Goal: Task Accomplishment & Management: Manage account settings

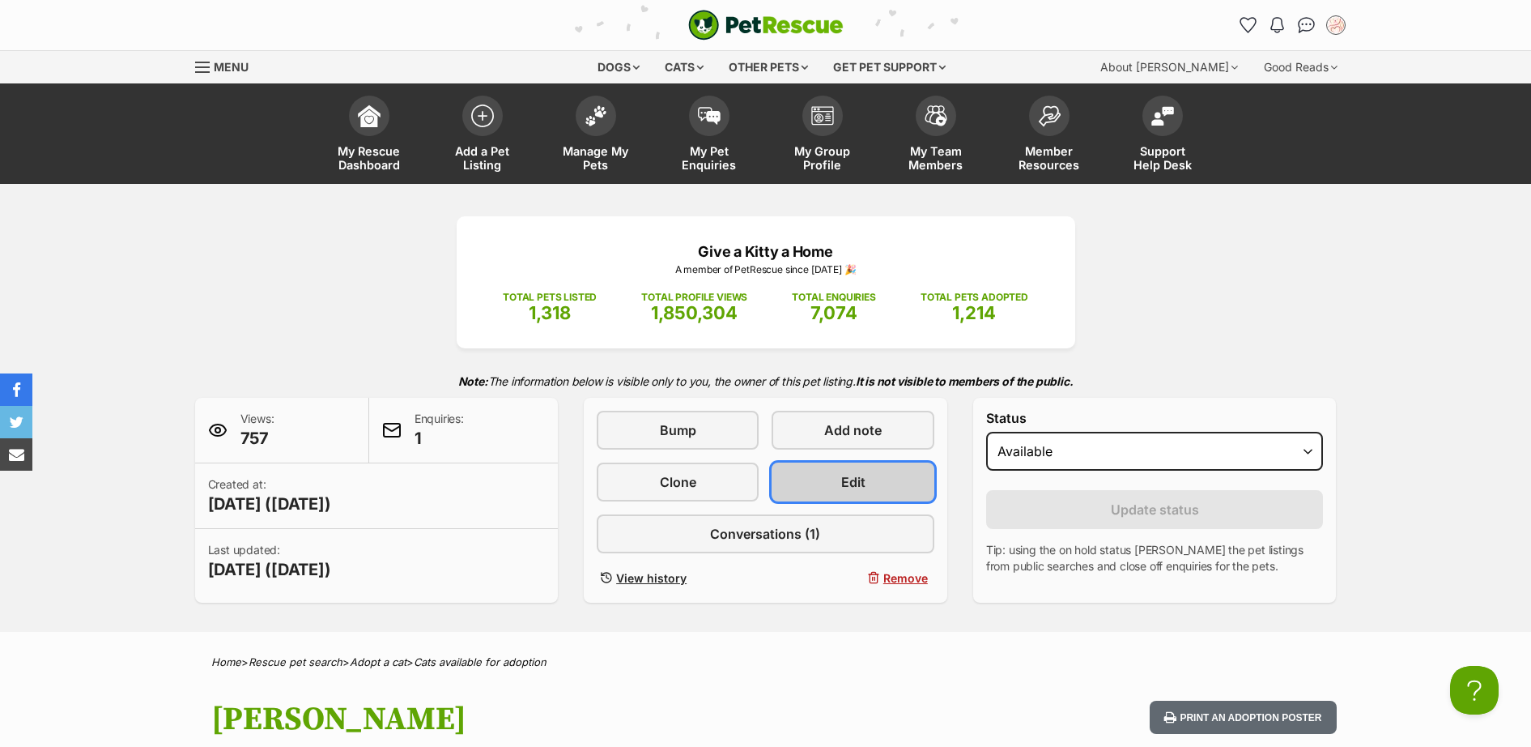
click at [822, 482] on link "Edit" at bounding box center [853, 481] width 162 height 39
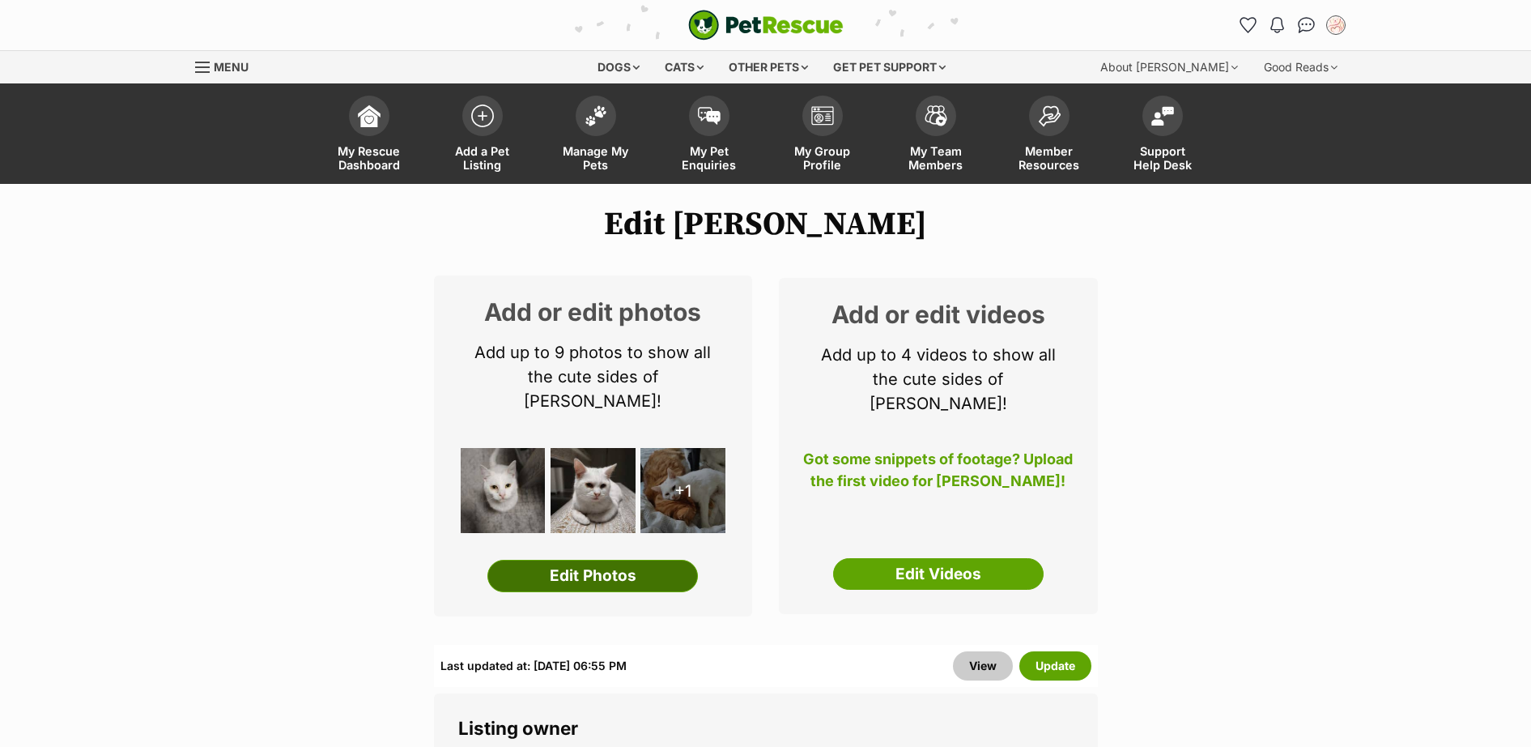
click at [621, 560] on link "Edit Photos" at bounding box center [592, 576] width 211 height 32
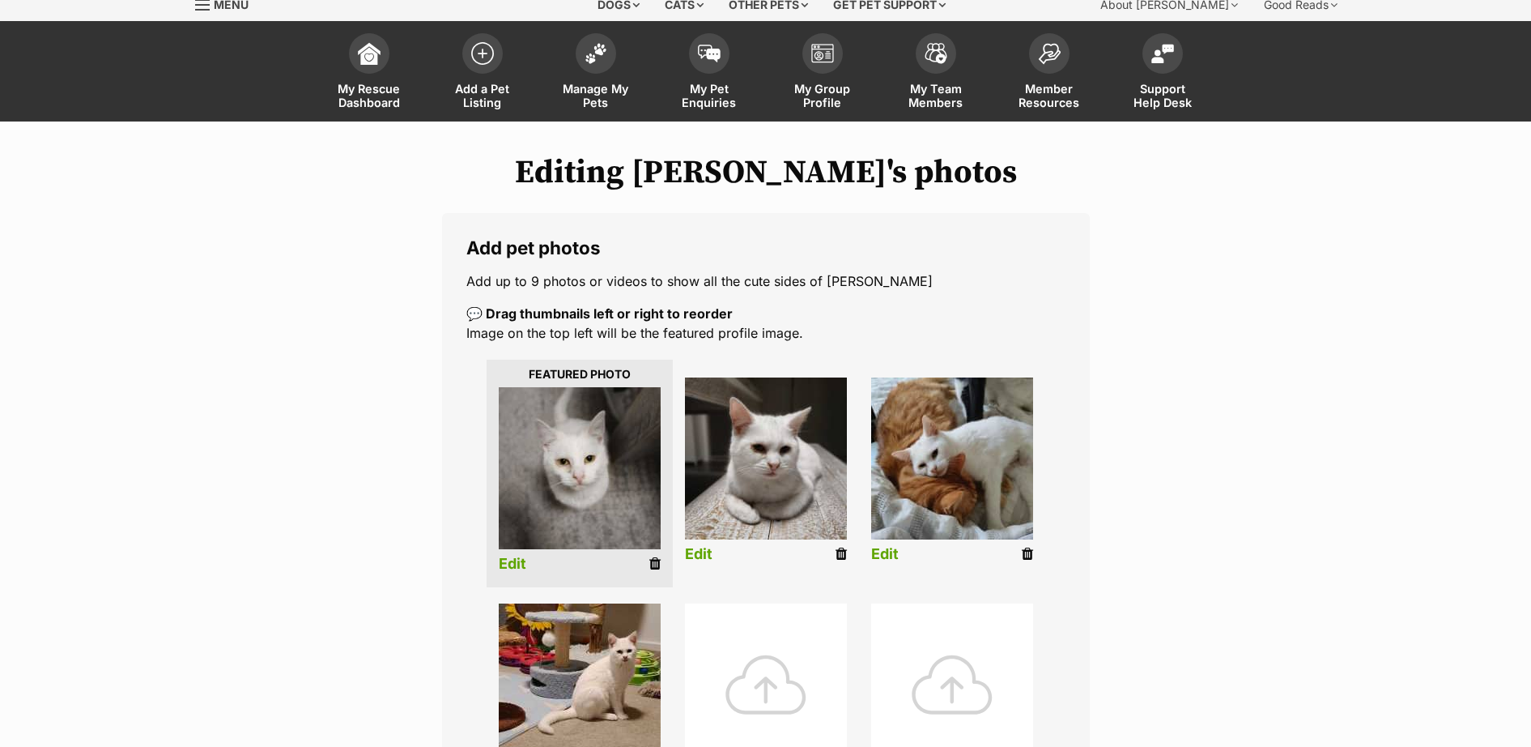
scroll to position [472, 0]
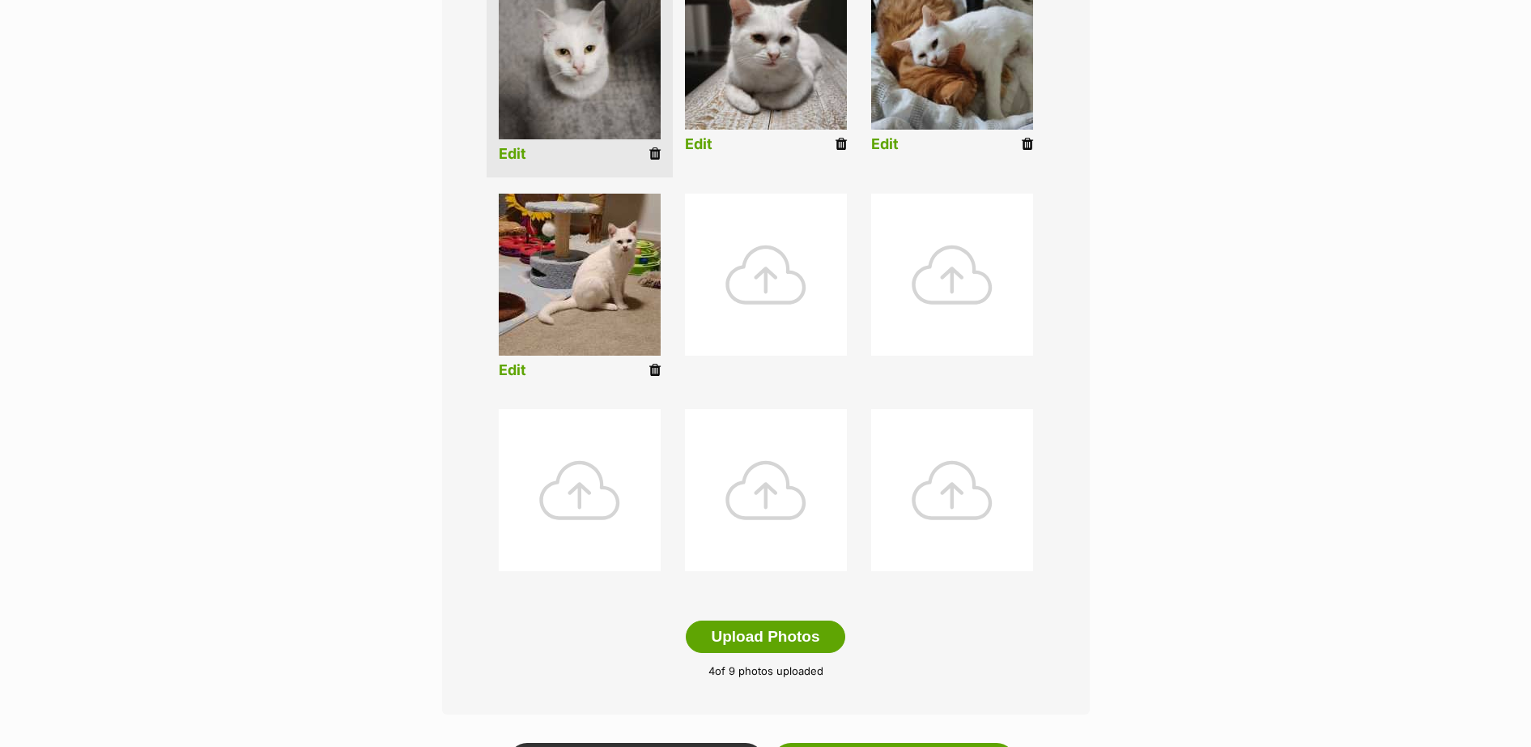
click at [777, 281] on div at bounding box center [766, 275] width 162 height 162
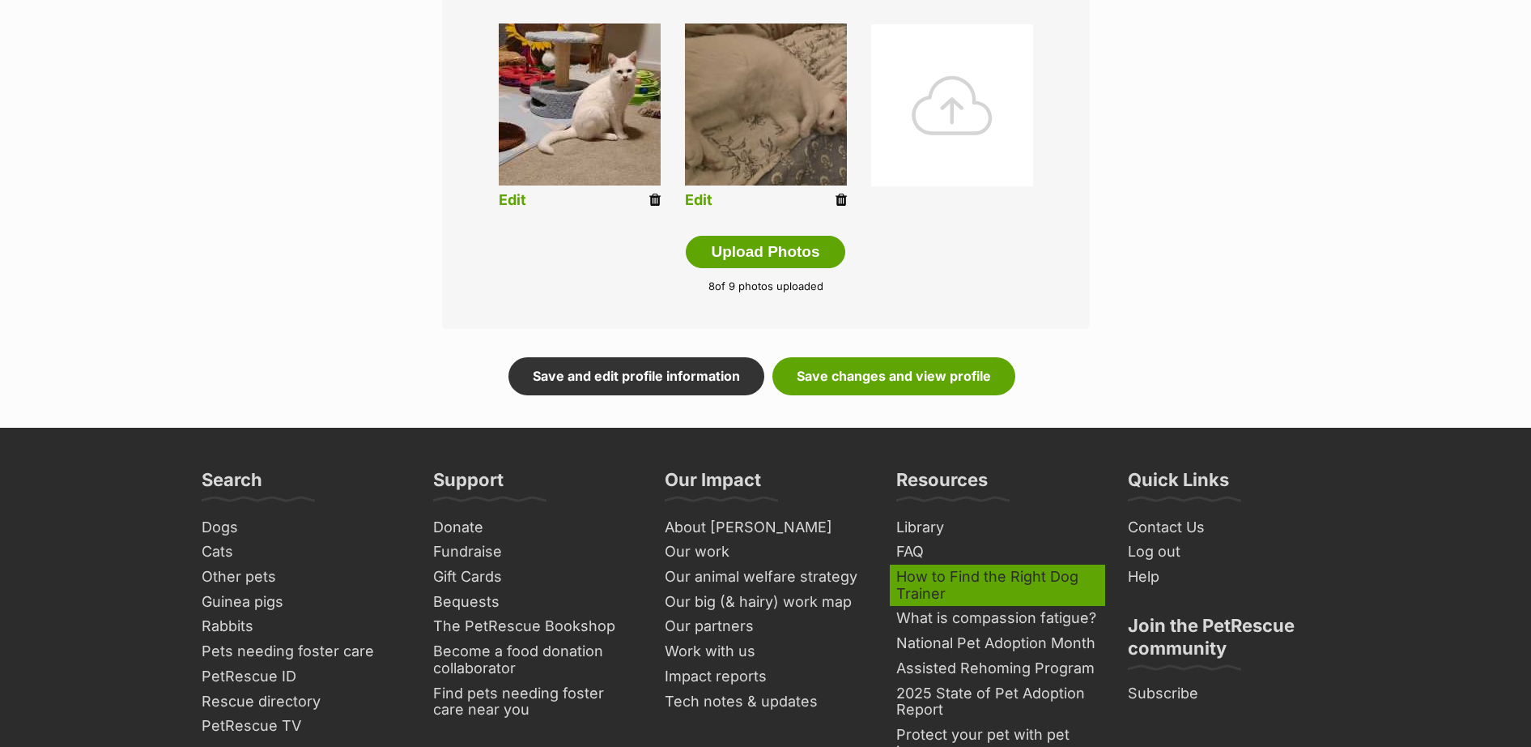
scroll to position [944, 0]
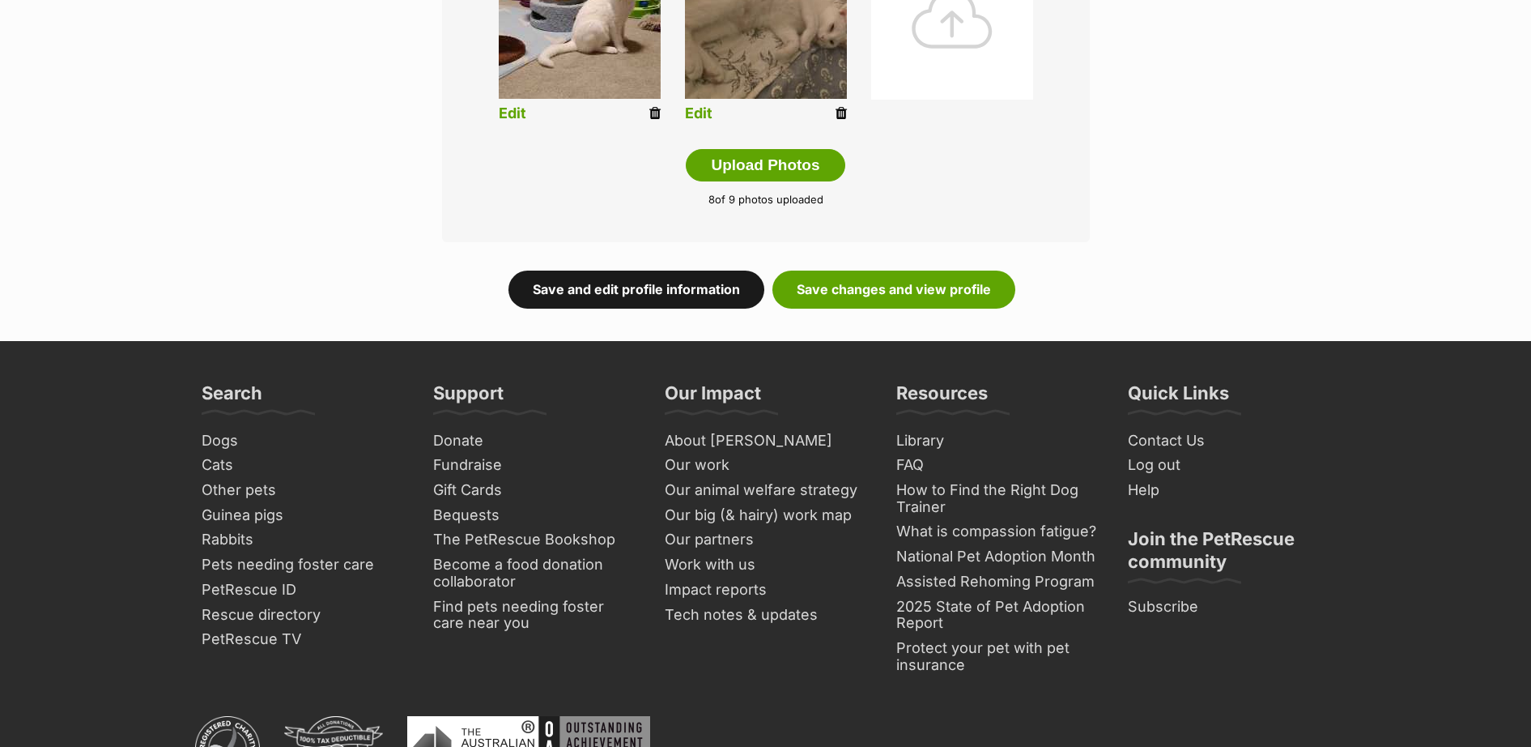
click at [715, 283] on link "Save and edit profile information" at bounding box center [637, 288] width 256 height 37
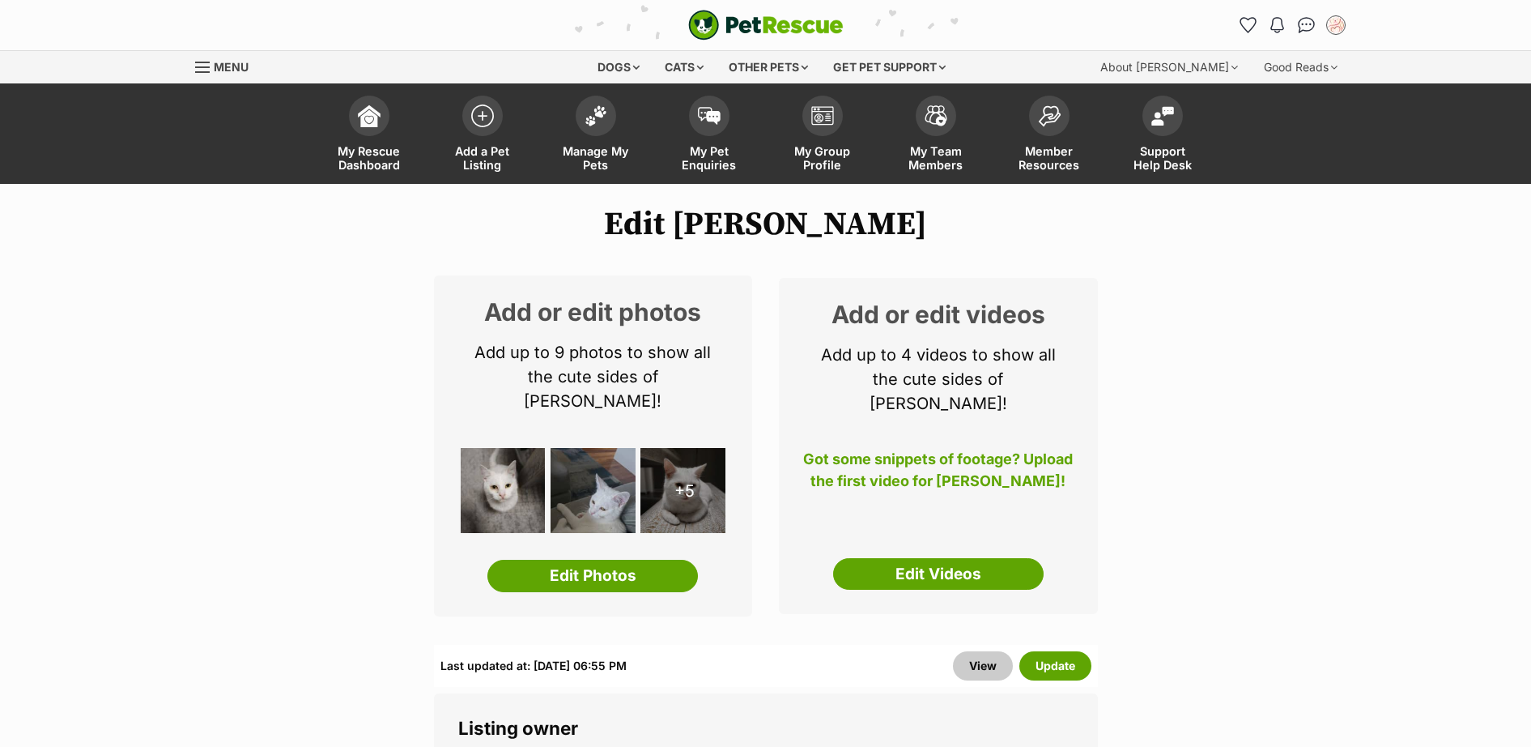
scroll to position [236, 0]
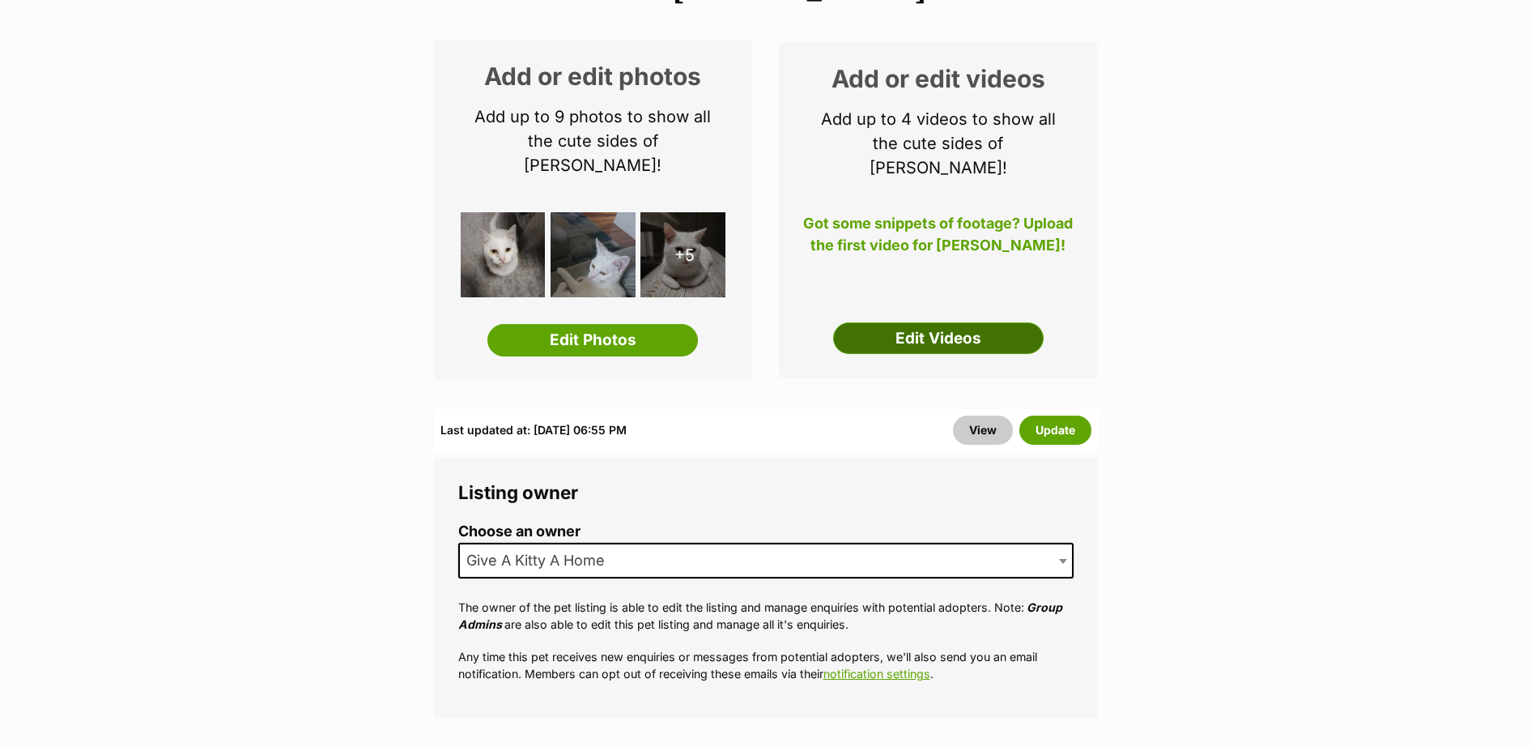
click at [943, 322] on link "Edit Videos" at bounding box center [938, 338] width 211 height 32
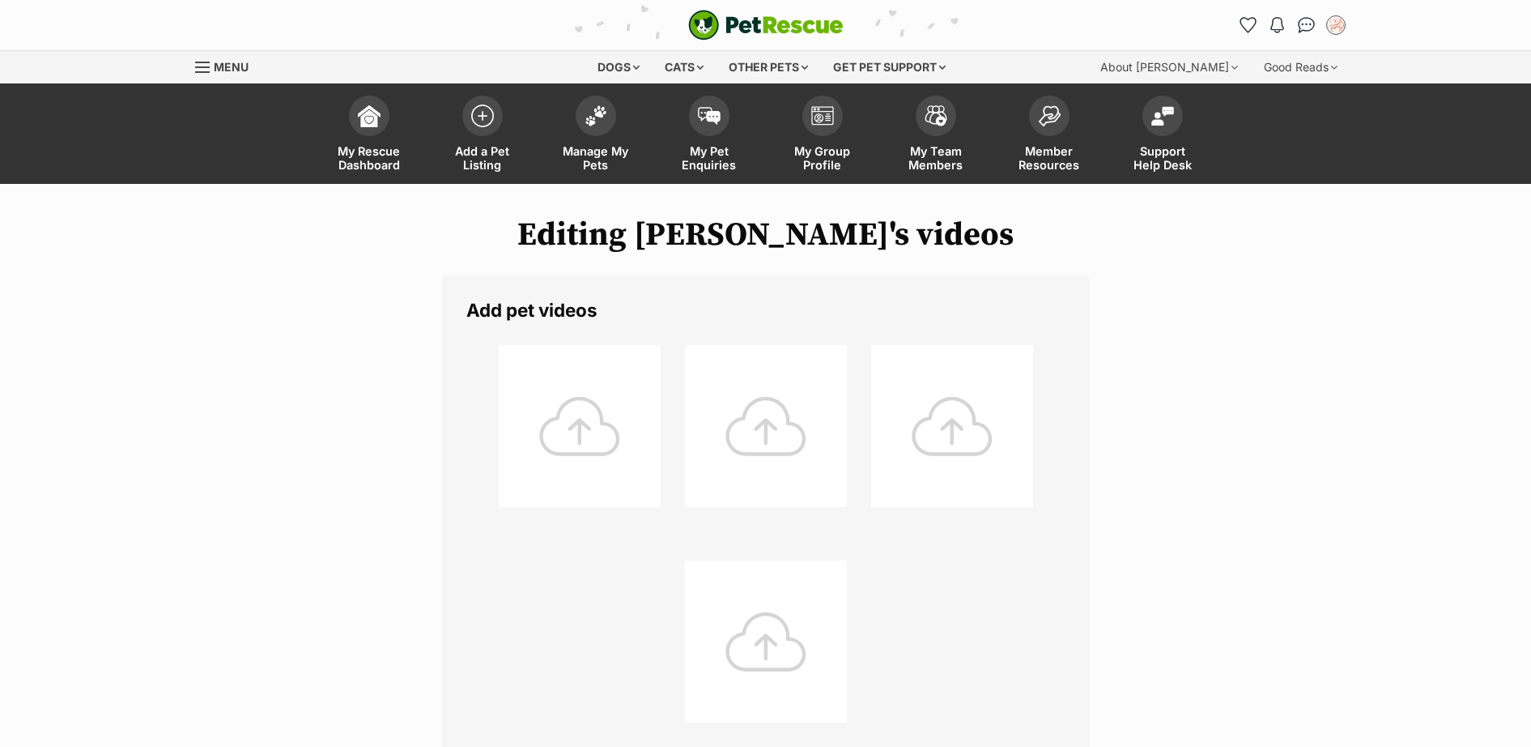
click at [556, 438] on div at bounding box center [580, 426] width 162 height 162
